Goal: Information Seeking & Learning: Learn about a topic

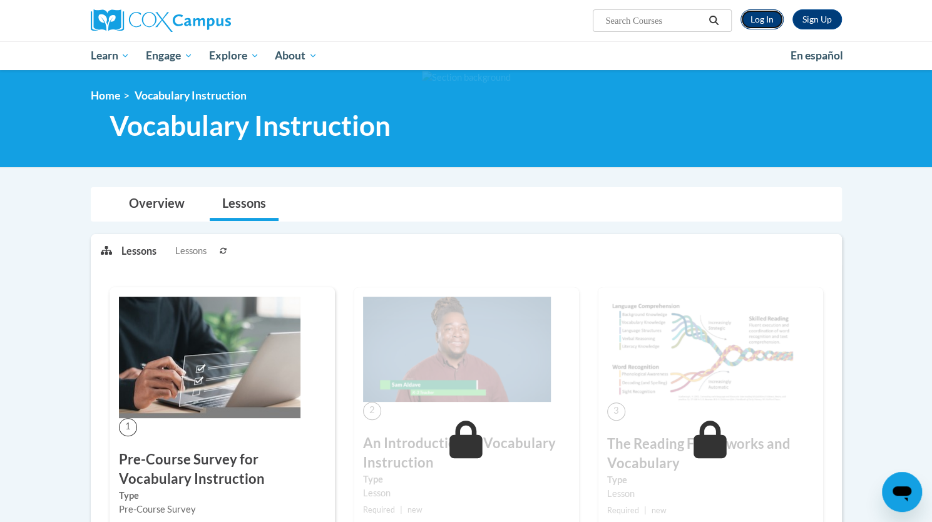
click at [757, 21] on link "Log In" at bounding box center [761, 19] width 43 height 20
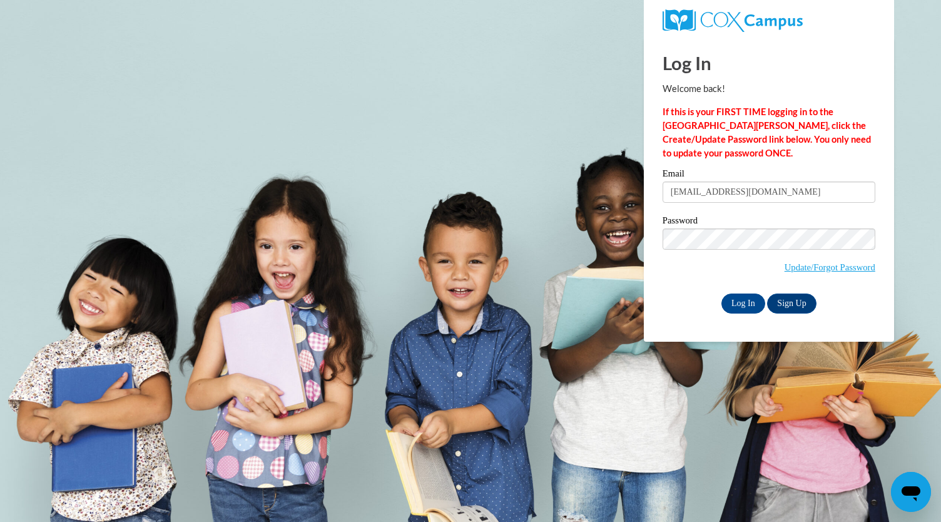
type input "hledf3168@ung.edu"
click at [722, 293] on input "Log In" at bounding box center [744, 303] width 44 height 20
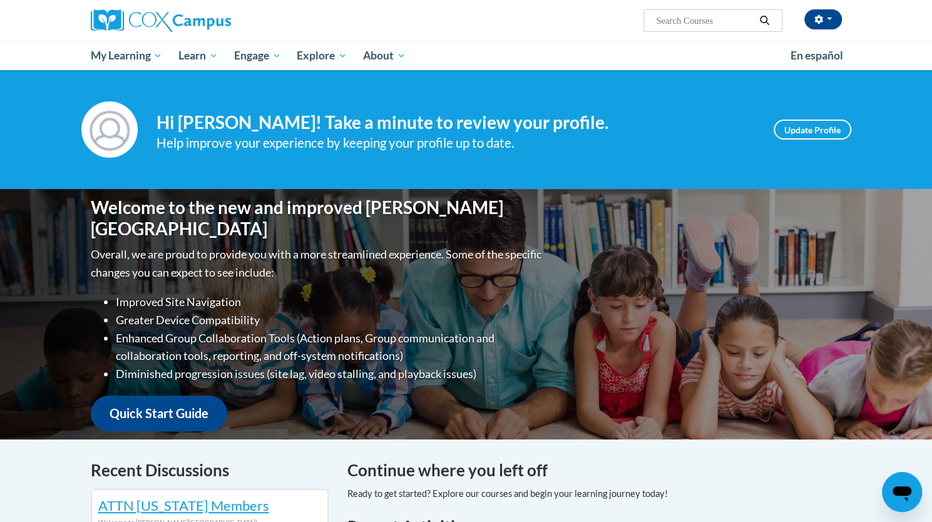
scroll to position [302, 0]
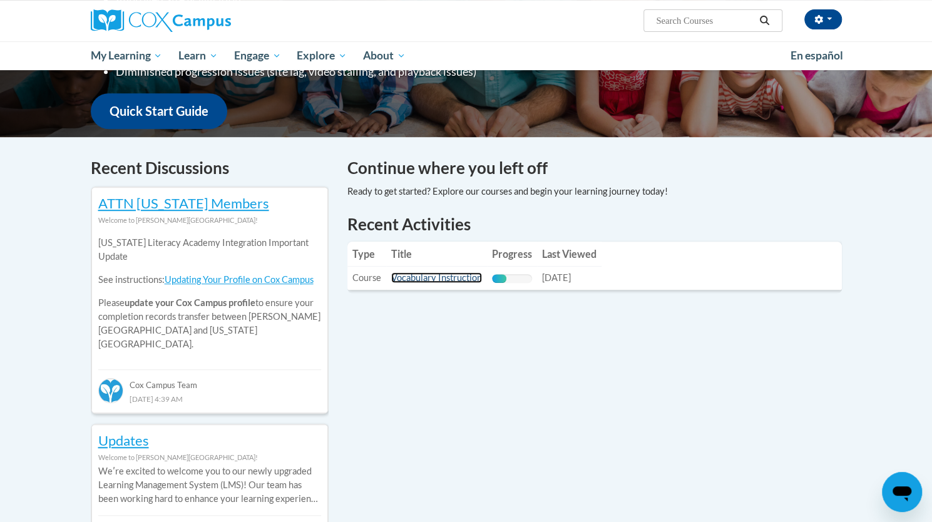
click at [432, 279] on link "Vocabulary Instruction" at bounding box center [436, 277] width 91 height 11
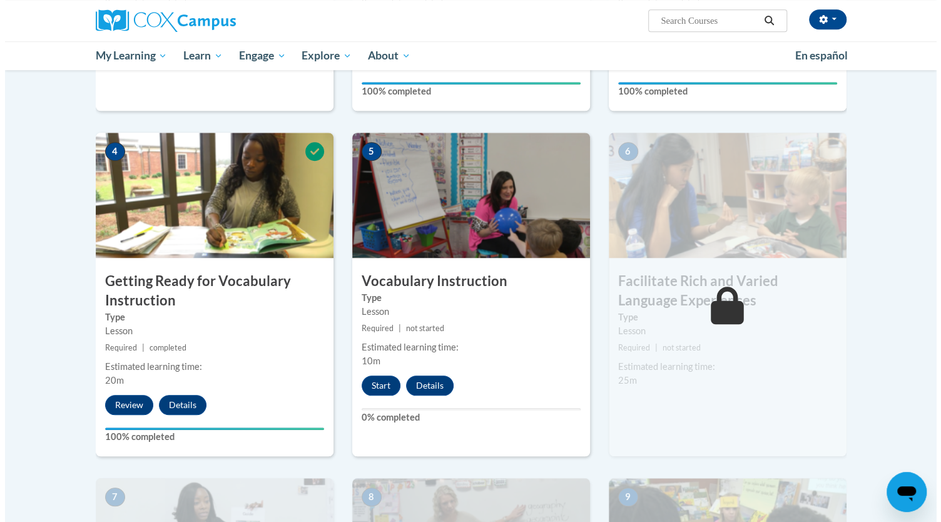
scroll to position [544, 0]
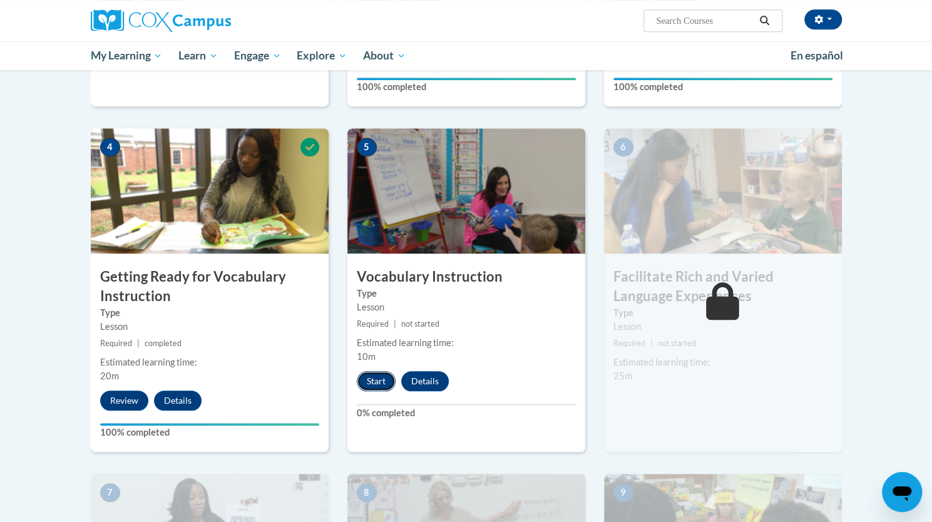
click at [385, 384] on button "Start" at bounding box center [376, 381] width 39 height 20
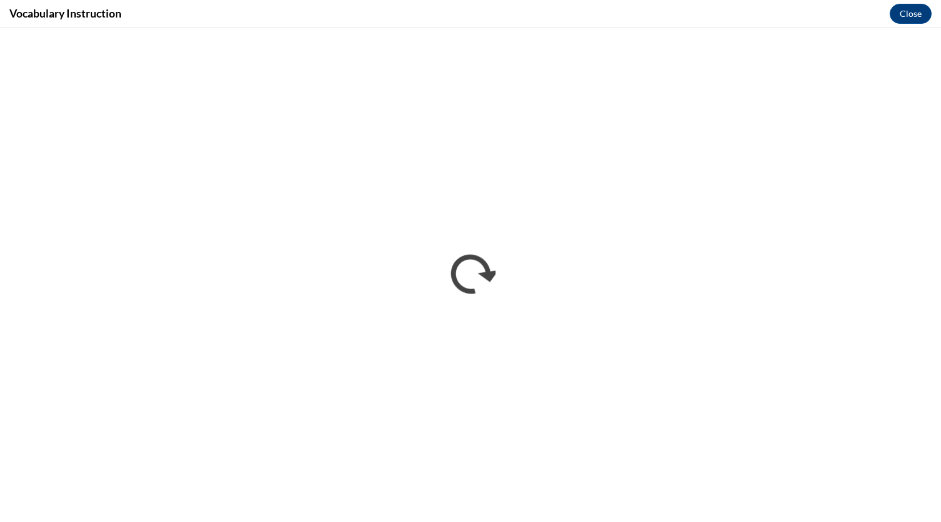
scroll to position [0, 0]
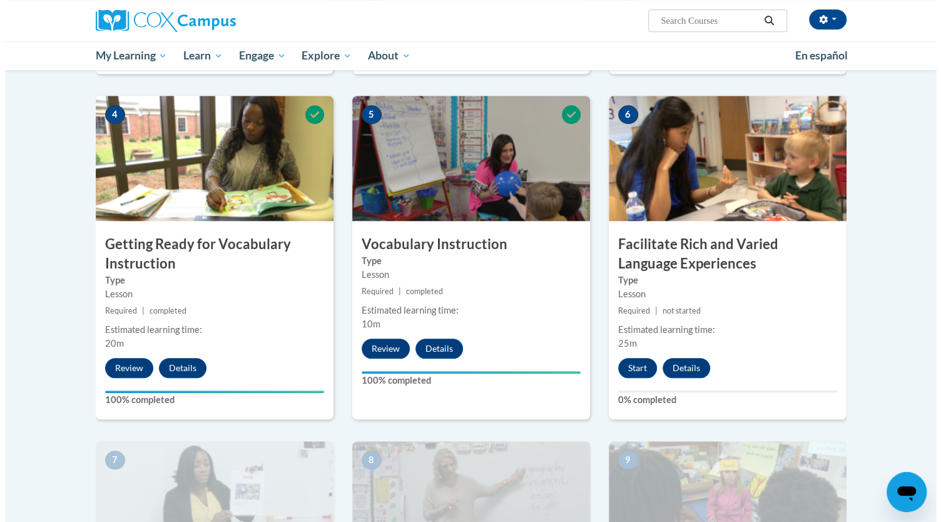
scroll to position [625, 0]
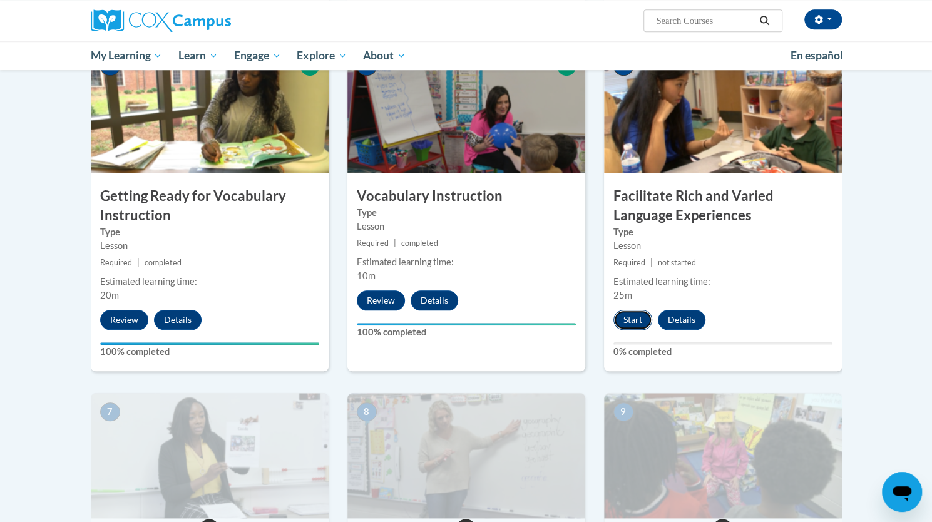
click at [631, 327] on button "Start" at bounding box center [632, 320] width 39 height 20
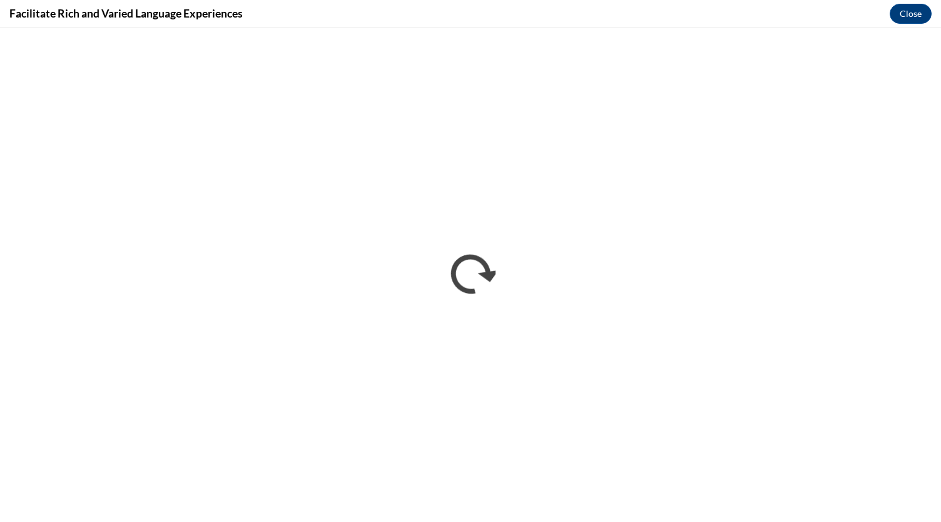
scroll to position [0, 0]
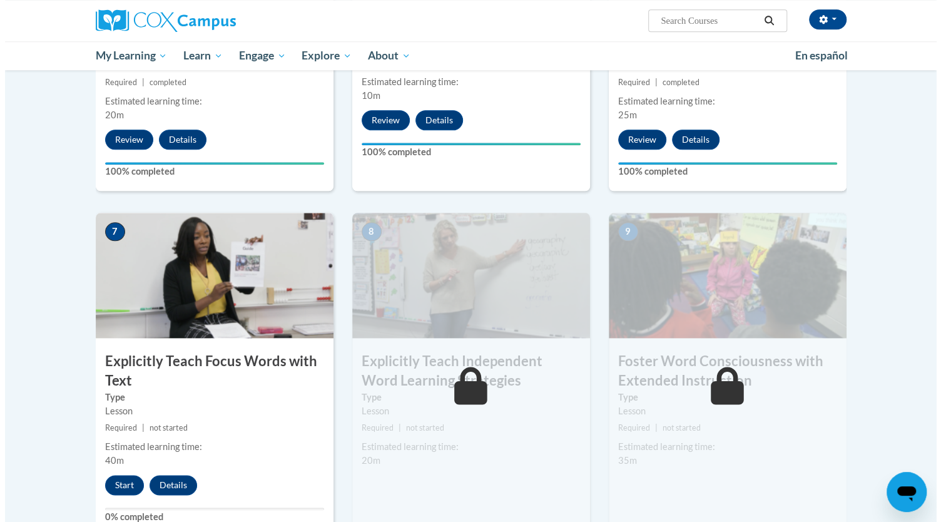
scroll to position [807, 0]
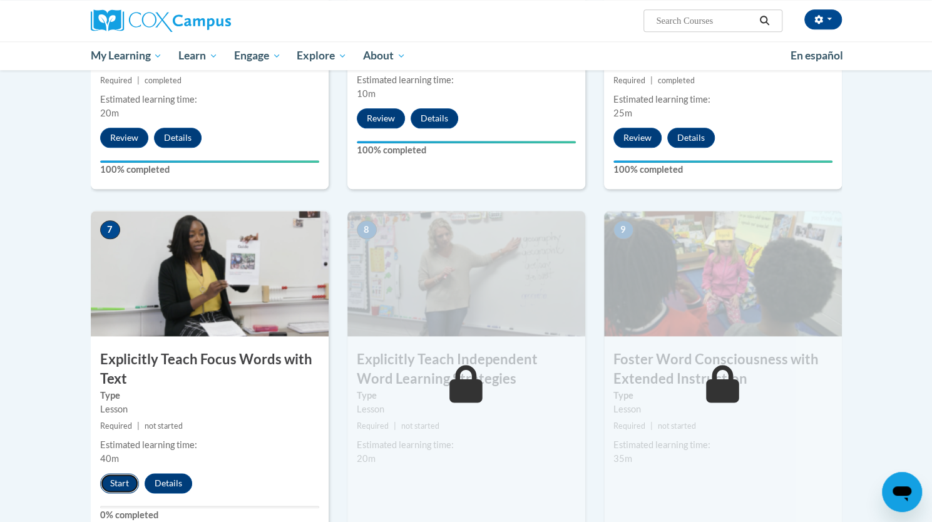
click at [123, 480] on button "Start" at bounding box center [119, 483] width 39 height 20
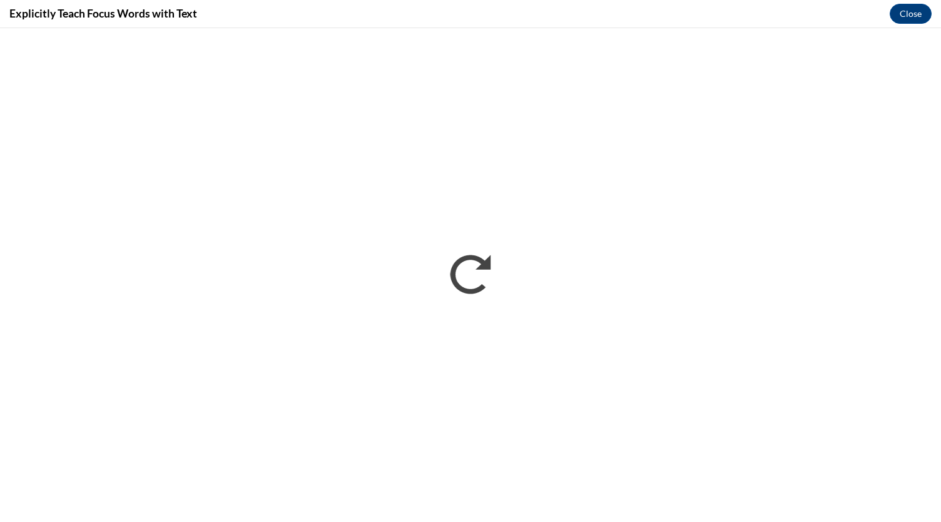
scroll to position [0, 0]
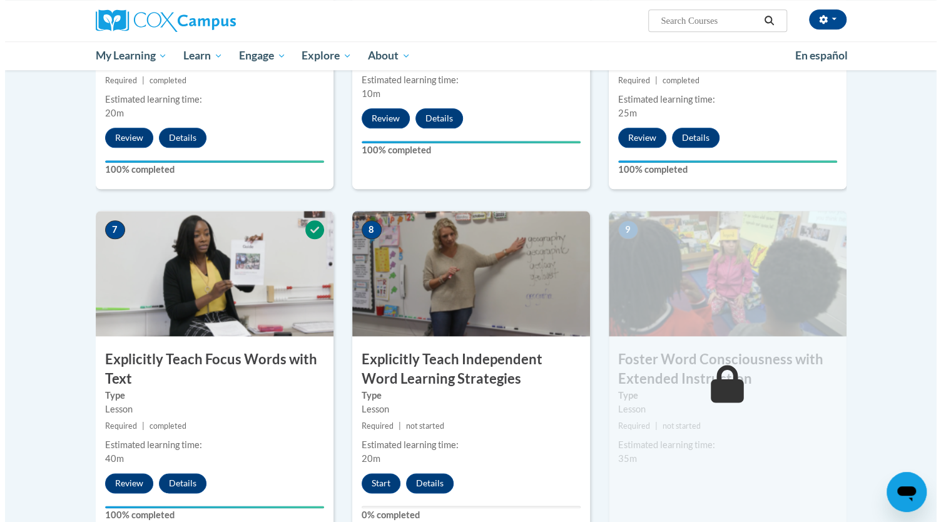
scroll to position [1057, 0]
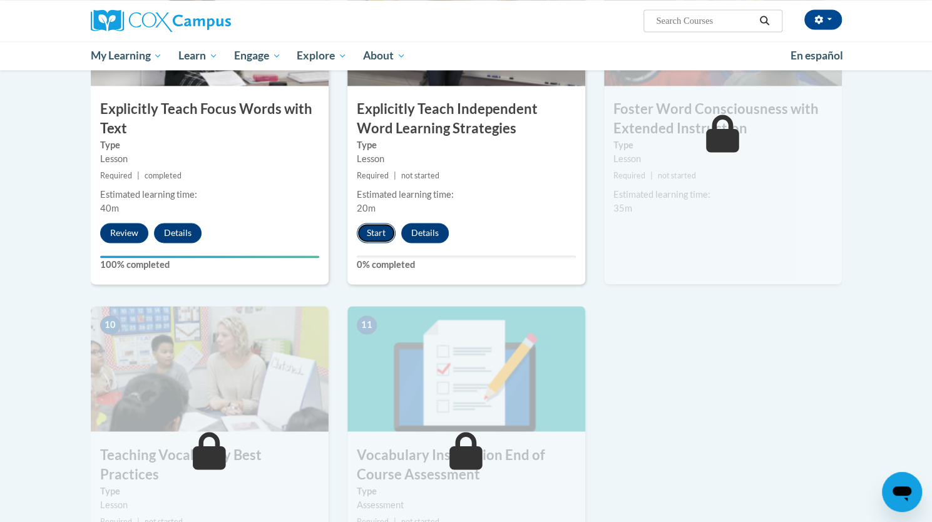
click at [384, 227] on button "Start" at bounding box center [376, 233] width 39 height 20
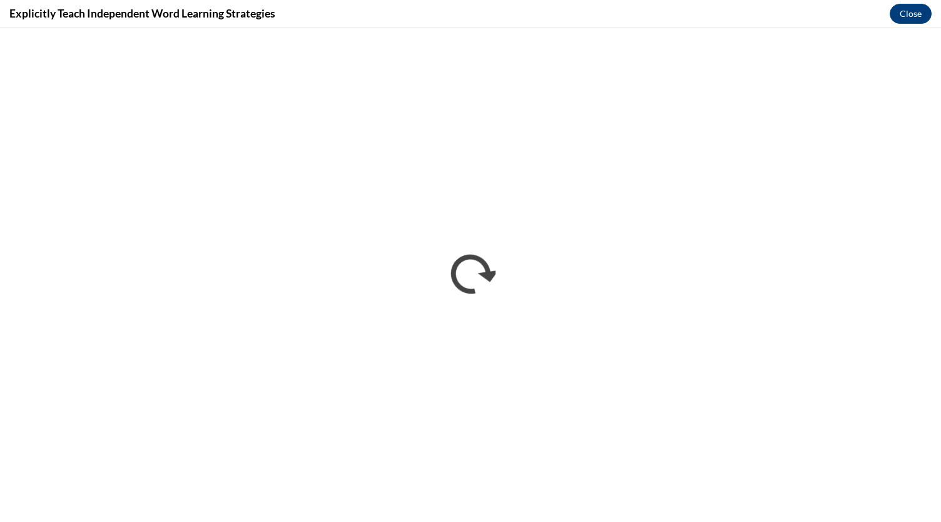
scroll to position [0, 0]
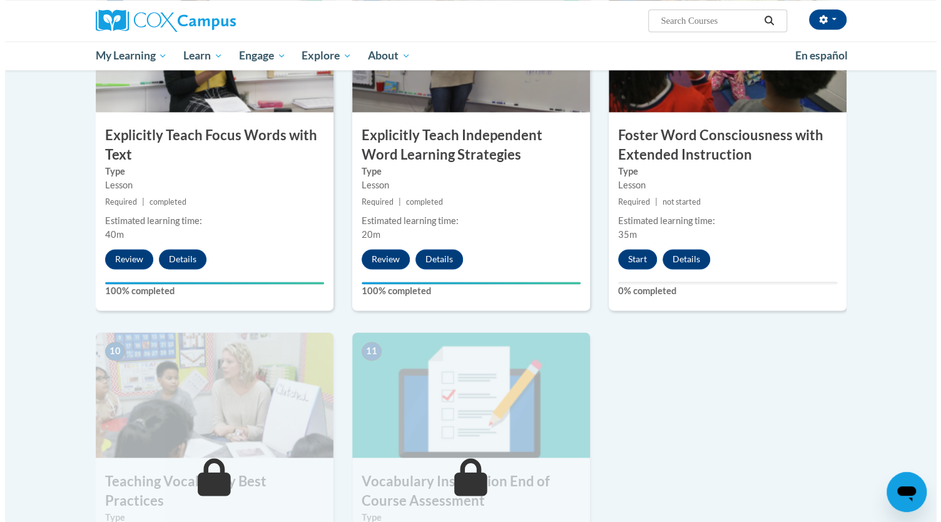
scroll to position [1032, 0]
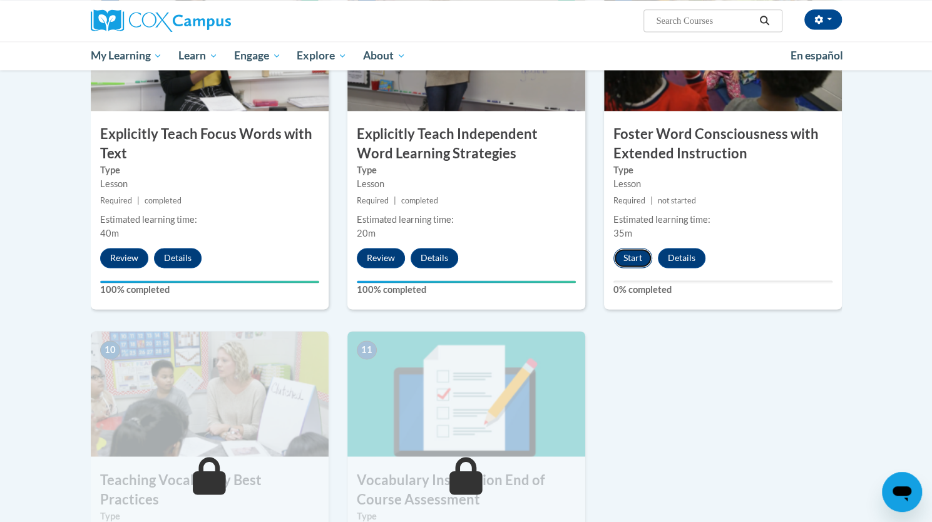
click at [636, 258] on button "Start" at bounding box center [632, 258] width 39 height 20
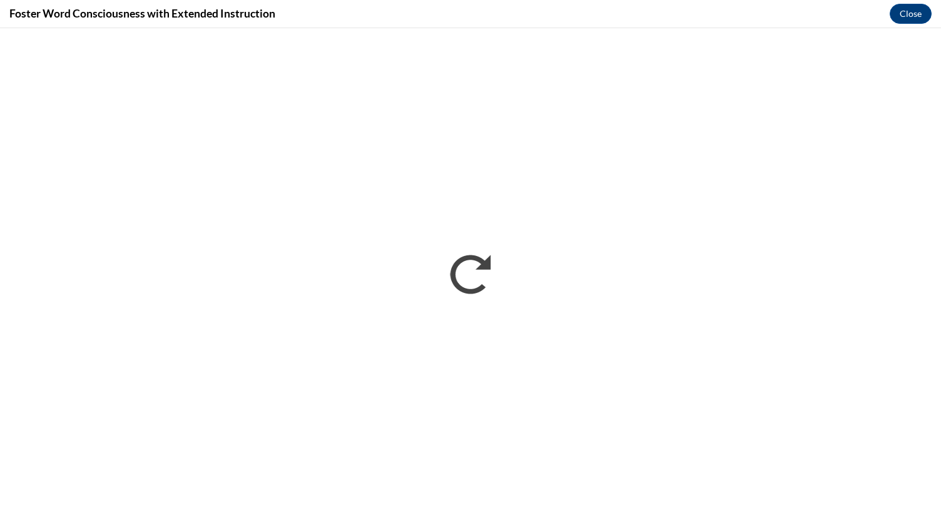
scroll to position [0, 0]
